Goal: Information Seeking & Learning: Learn about a topic

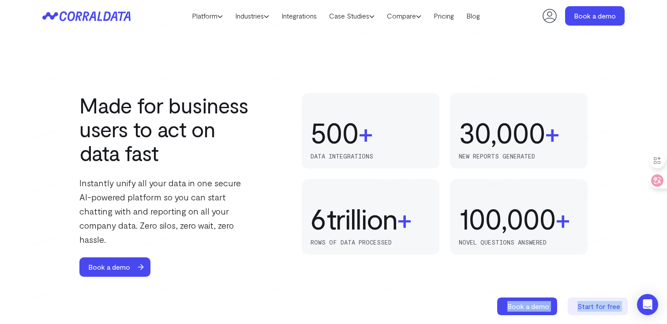
scroll to position [660, 0]
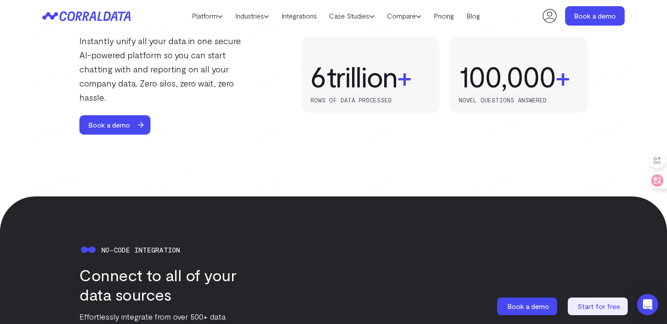
drag, startPoint x: 30, startPoint y: 29, endPoint x: 630, endPoint y: 168, distance: 615.7
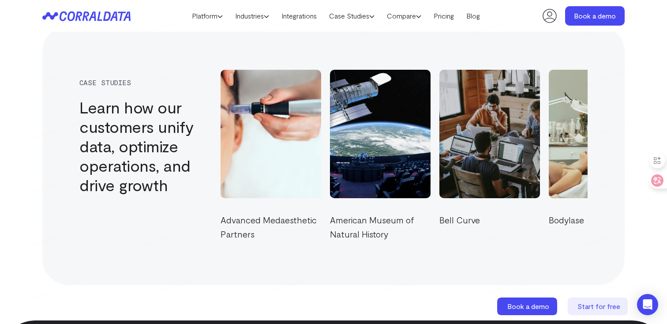
scroll to position [3019, 0]
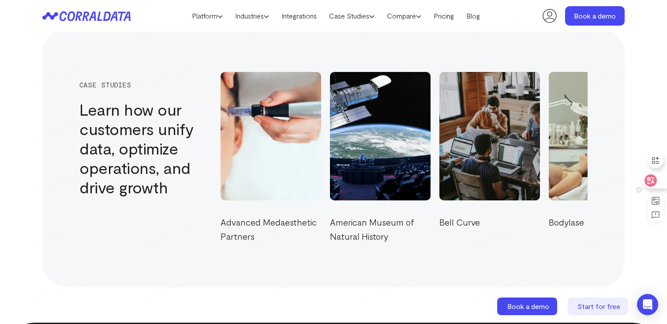
click at [650, 182] on icon at bounding box center [650, 180] width 9 height 9
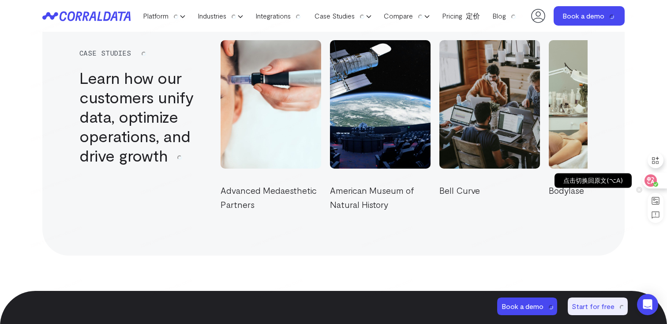
scroll to position [3058, 0]
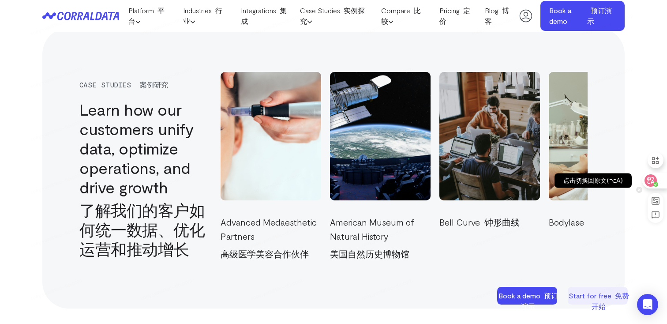
click at [650, 182] on icon at bounding box center [650, 180] width 9 height 9
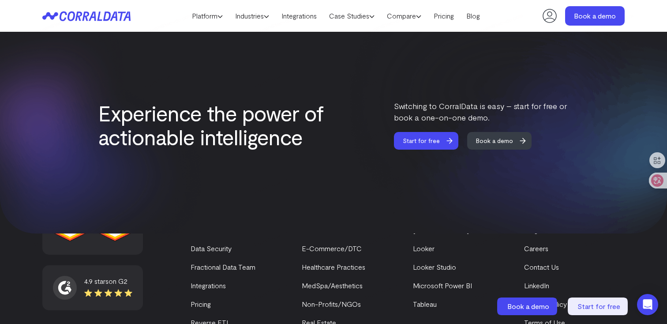
scroll to position [3593, 0]
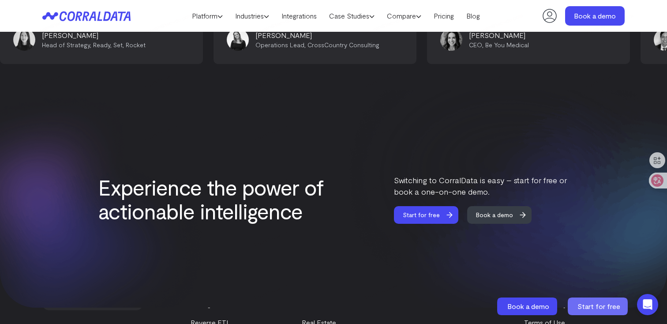
click at [592, 304] on span "Start for free" at bounding box center [599, 306] width 43 height 8
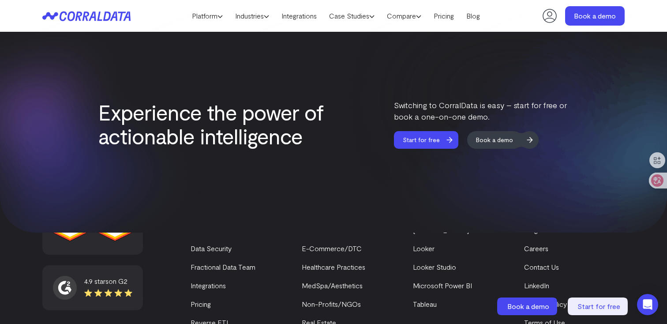
click at [489, 131] on span "Book a demo" at bounding box center [494, 140] width 55 height 18
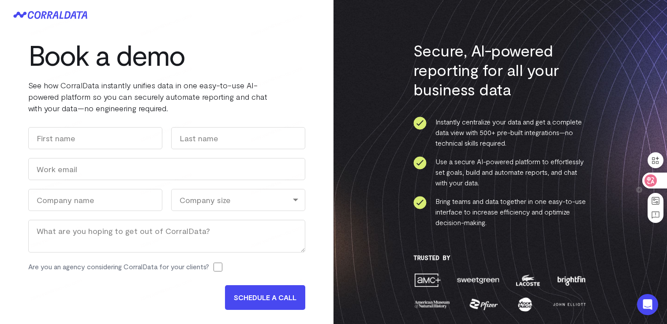
click at [655, 180] on icon at bounding box center [651, 180] width 12 height 12
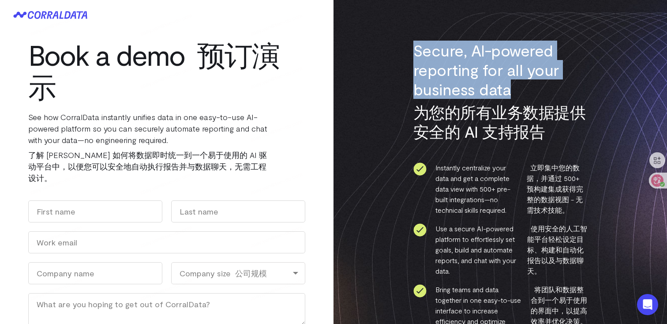
drag, startPoint x: 508, startPoint y: 90, endPoint x: 414, endPoint y: 52, distance: 101.7
click at [414, 52] on h3 "Secure, AI-powered reporting for all your business data 为您的所有业务数据提供安全的 AI 支持报告" at bounding box center [500, 93] width 174 height 104
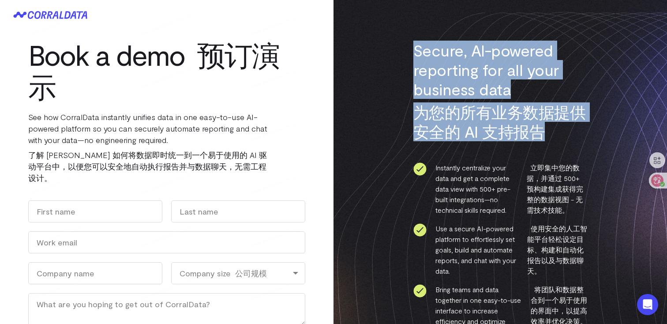
drag, startPoint x: 543, startPoint y: 136, endPoint x: 413, endPoint y: 49, distance: 155.8
click at [413, 49] on h3 "Secure, AI-powered reporting for all your business data 为您的所有业务数据提供安全的 AI 支持报告" at bounding box center [500, 93] width 174 height 104
copy h3 "Secure, AI-powered reporting for all your business data 为您的所有业务数据提供安全的 AI 支持报告"
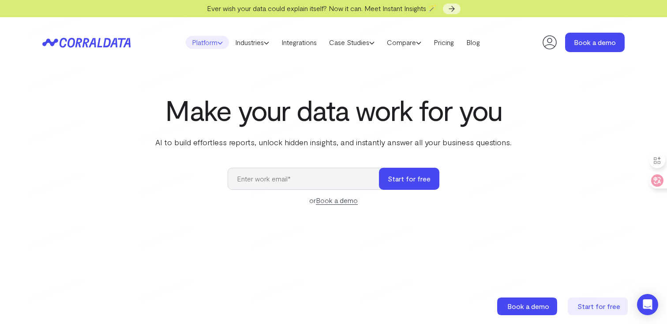
click at [207, 41] on link "Platform" at bounding box center [207, 42] width 43 height 13
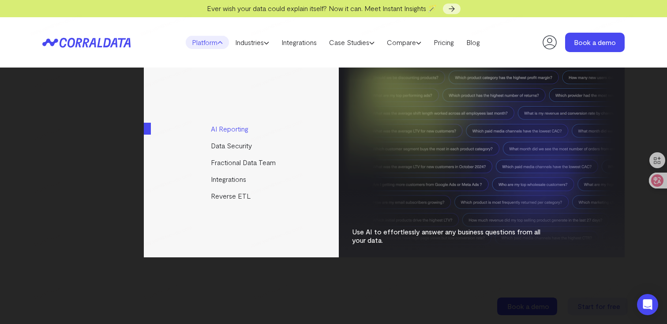
click at [228, 134] on link "AI Reporting" at bounding box center [242, 128] width 196 height 17
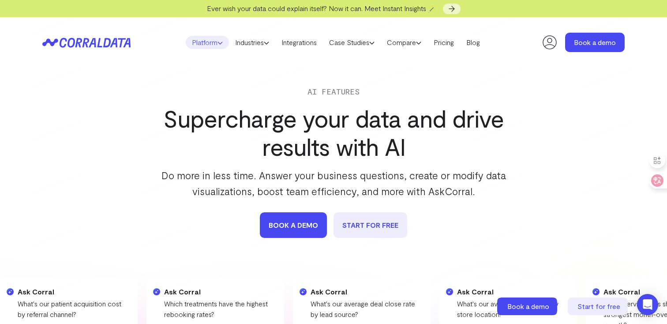
click at [211, 45] on link "Platform" at bounding box center [207, 42] width 43 height 13
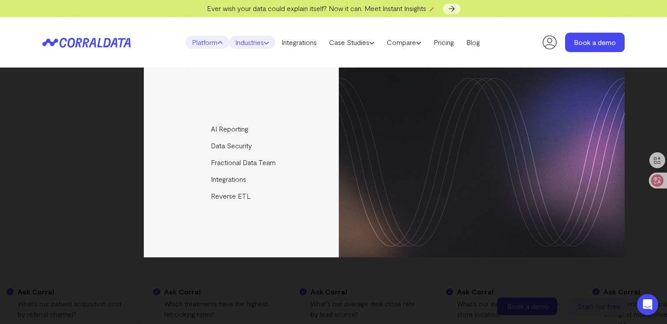
click at [265, 44] on icon at bounding box center [266, 42] width 5 height 5
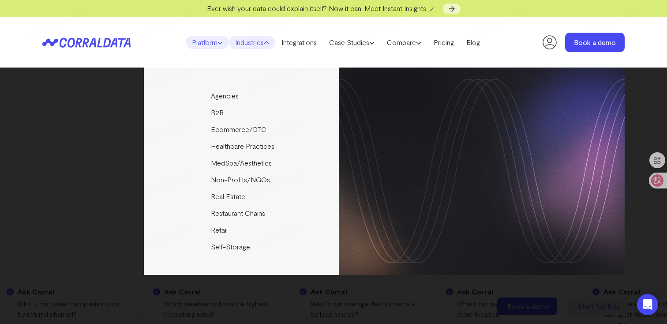
click at [208, 37] on link "Platform" at bounding box center [207, 42] width 43 height 13
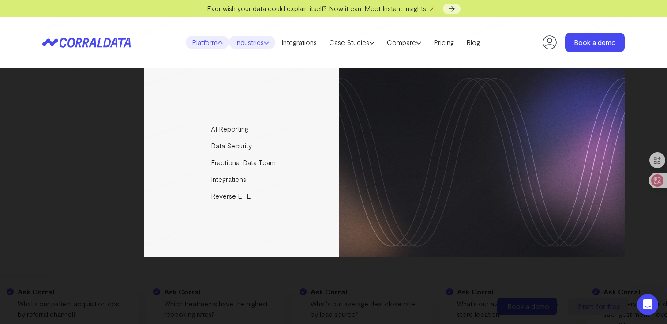
click at [256, 40] on link "Industries" at bounding box center [252, 42] width 46 height 13
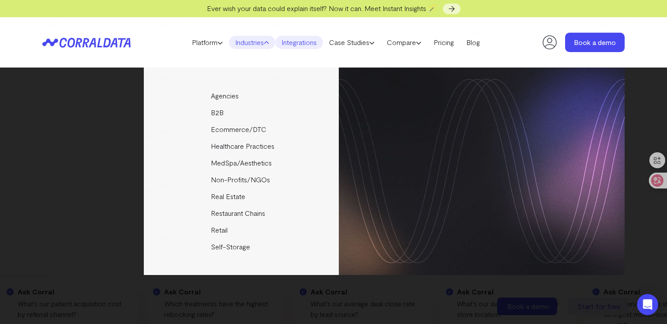
click at [305, 42] on link "Integrations" at bounding box center [299, 42] width 48 height 13
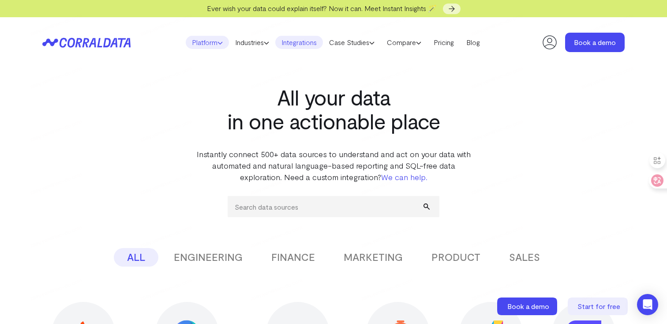
click at [205, 41] on link "Platform" at bounding box center [207, 42] width 43 height 13
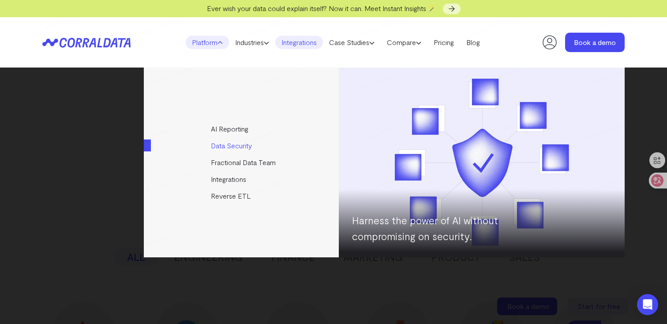
click at [248, 144] on link "Data Security" at bounding box center [242, 145] width 196 height 17
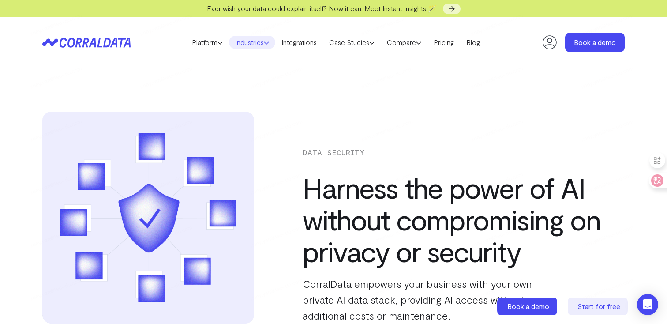
click at [259, 45] on link "Industries" at bounding box center [252, 42] width 46 height 13
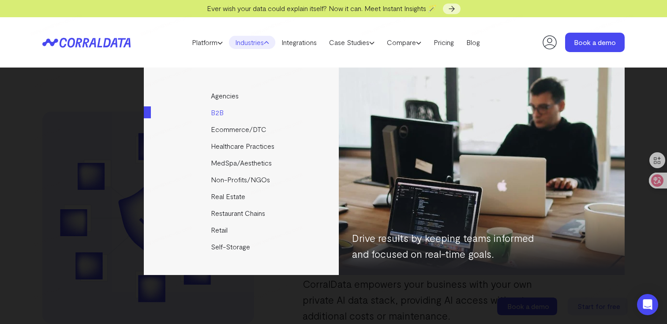
click at [257, 115] on link "B2B" at bounding box center [242, 112] width 196 height 17
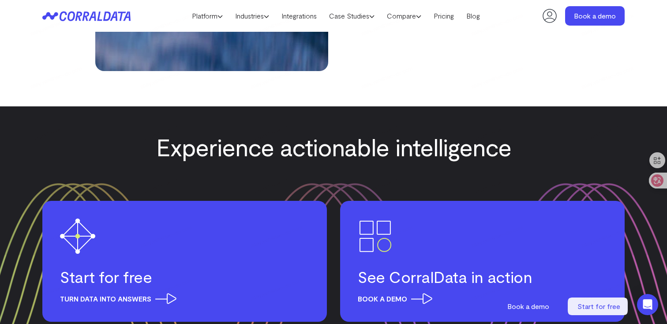
scroll to position [2998, 0]
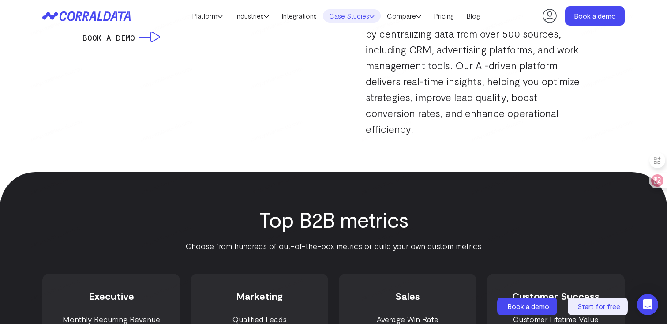
click at [356, 19] on link "Case Studies" at bounding box center [352, 15] width 58 height 13
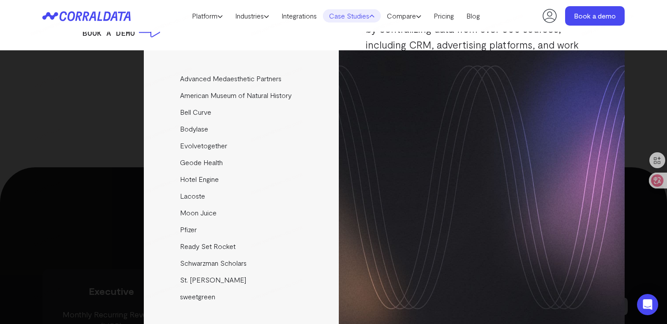
scroll to position [888, 0]
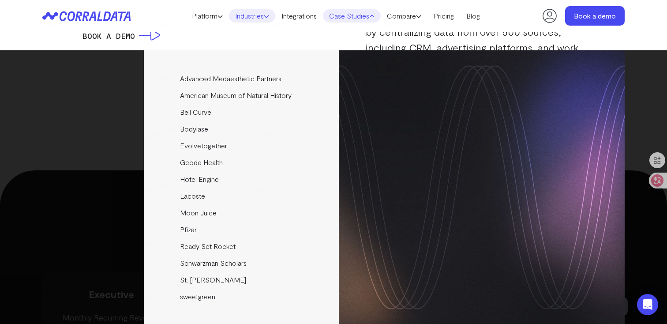
click at [238, 15] on link "Industries" at bounding box center [252, 15] width 46 height 13
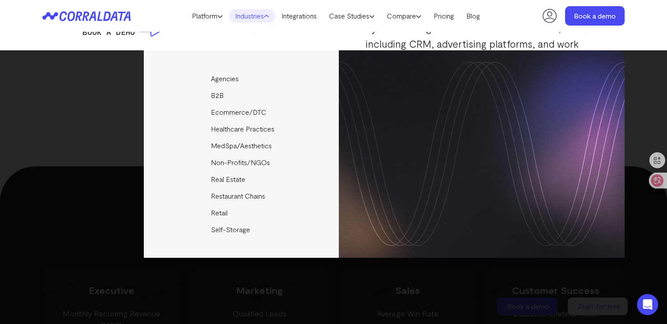
scroll to position [890, 0]
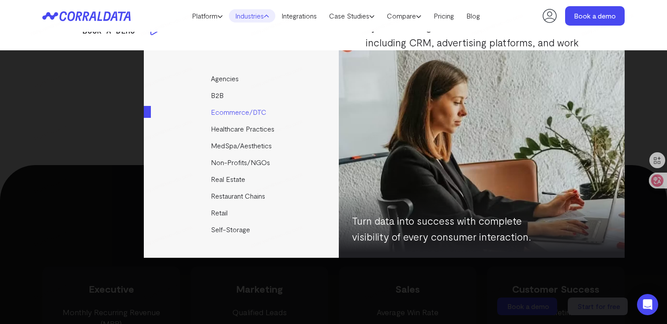
click at [241, 109] on link "Ecommerce/DTC" at bounding box center [242, 112] width 196 height 17
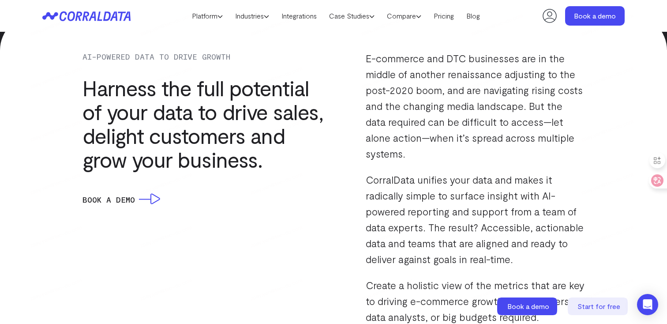
scroll to position [735, 0]
